Goal: Task Accomplishment & Management: Manage account settings

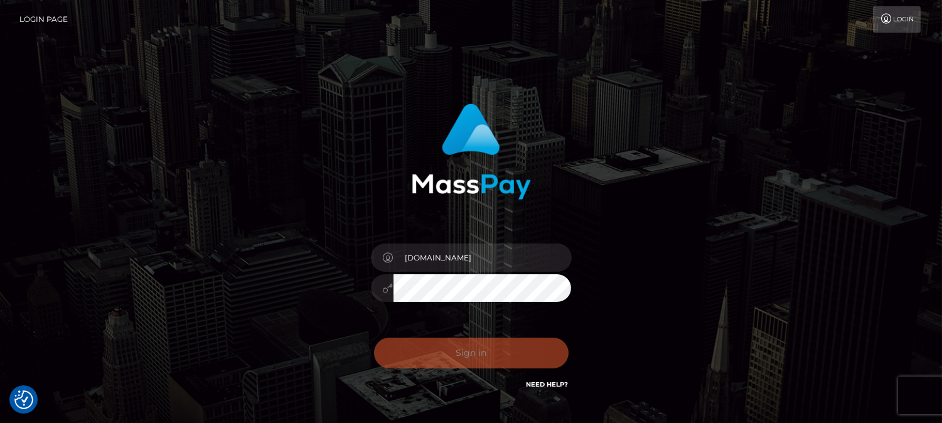
checkbox input "true"
click at [463, 356] on div "Sign in Need Help?" at bounding box center [472, 358] width 220 height 56
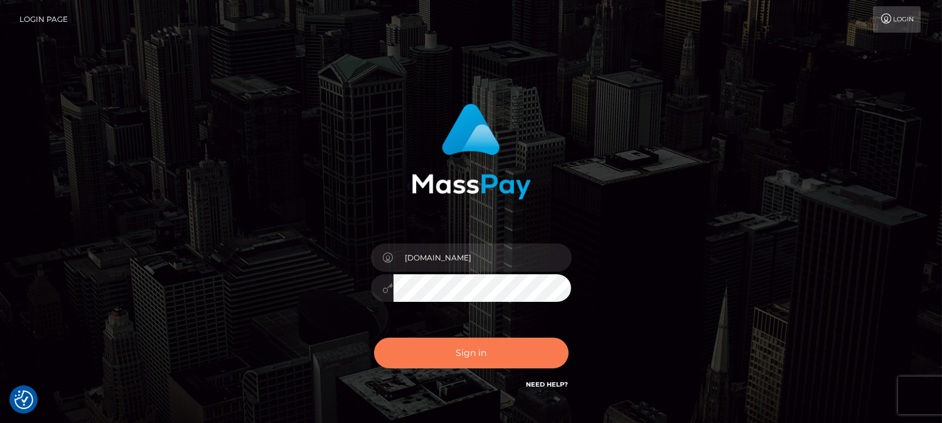
click at [463, 356] on button "Sign in" at bounding box center [471, 353] width 195 height 31
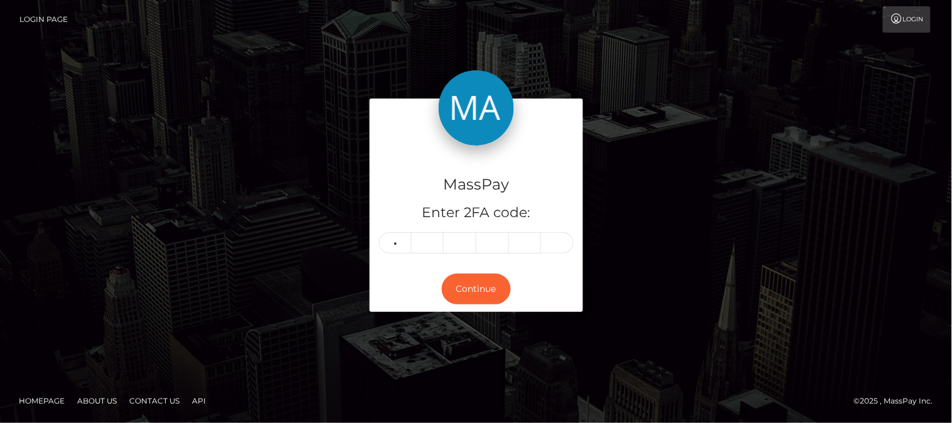
type input "6"
type input "2"
type input "6"
type input "9"
type input "3"
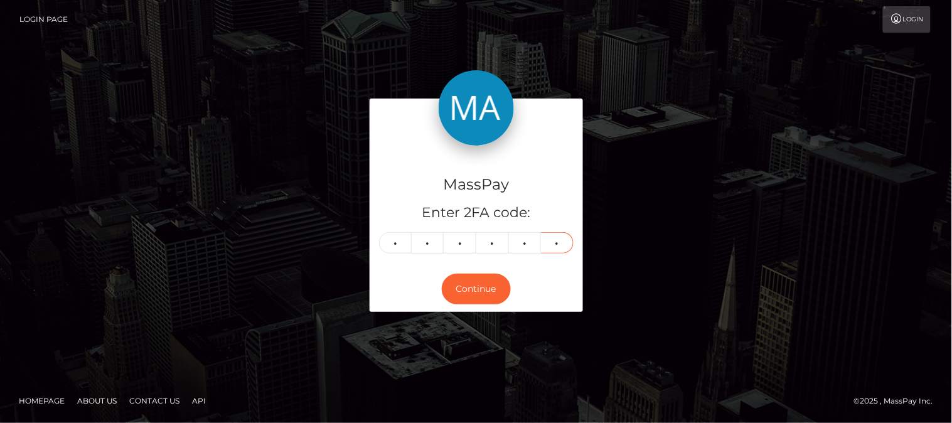
type input "0"
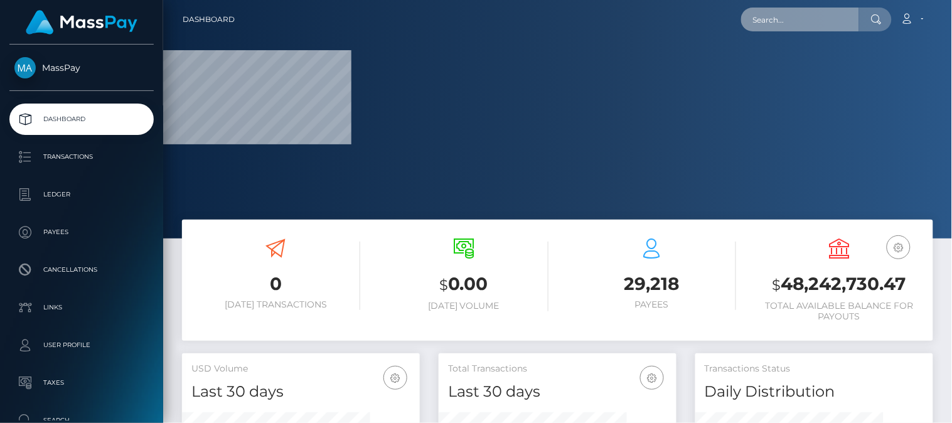
click at [777, 14] on input "text" at bounding box center [801, 20] width 118 height 24
paste input "earn251033@icloud.com"
type input "earn251033@icloud.com"
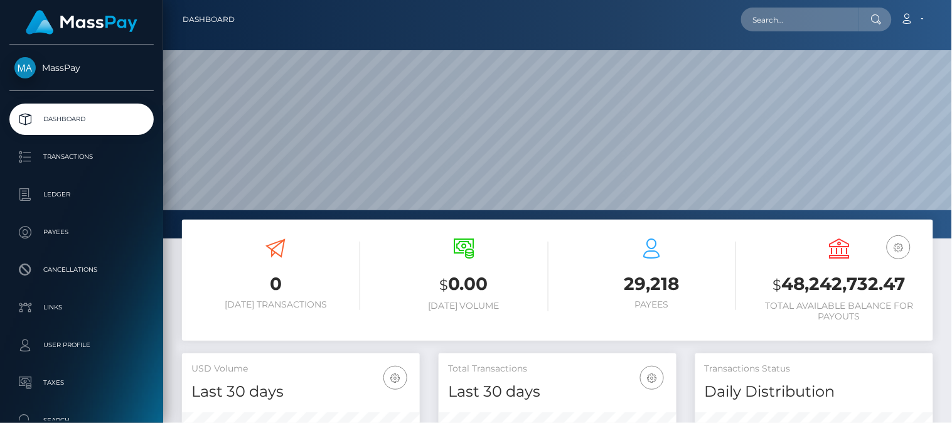
scroll to position [222, 239]
click at [770, 16] on input "text" at bounding box center [801, 20] width 118 height 24
paste input "[EMAIL_ADDRESS][DOMAIN_NAME]"
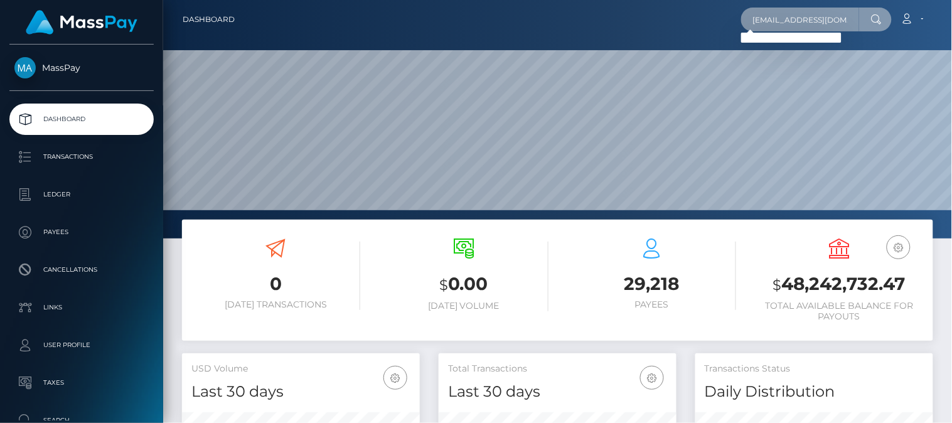
type input "[EMAIL_ADDRESS][DOMAIN_NAME]"
drag, startPoint x: 850, startPoint y: 18, endPoint x: 650, endPoint y: 5, distance: 200.7
click at [650, 5] on nav "Dashboard [EMAIL_ADDRESS][DOMAIN_NAME] Loading... Loading... Logout" at bounding box center [557, 19] width 789 height 39
paste input "[EMAIL_ADDRESS][DOMAIN_NAME]"
type input "[EMAIL_ADDRESS][DOMAIN_NAME]"
